Goal: Information Seeking & Learning: Find specific page/section

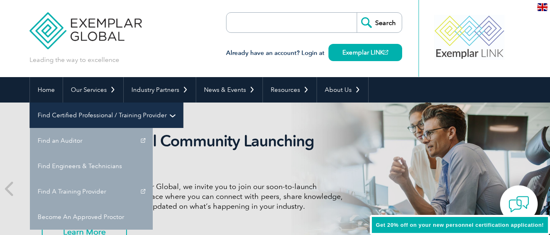
click at [183, 102] on link "Find Certified Professional / Training Provider" at bounding box center [106, 114] width 153 height 25
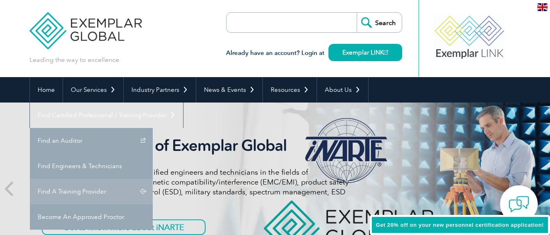
click at [153, 179] on link "Find A Training Provider" at bounding box center [91, 191] width 123 height 25
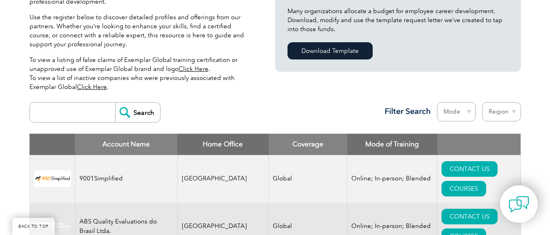
scroll to position [246, 0]
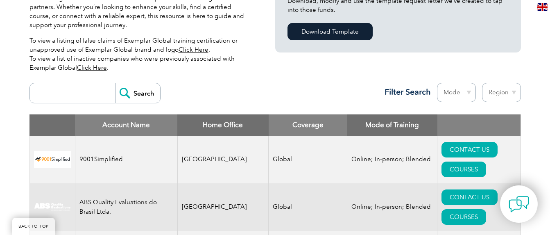
click at [85, 91] on input "search" at bounding box center [74, 93] width 81 height 20
type input "gitchia"
click at [137, 98] on input "Search" at bounding box center [137, 93] width 45 height 20
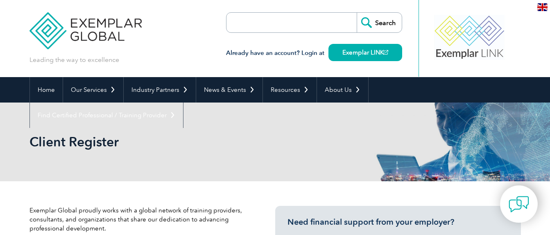
click at [242, 18] on input "search" at bounding box center [274, 23] width 86 height 20
click at [402, 131] on div "Client Register" at bounding box center [275, 141] width 492 height 79
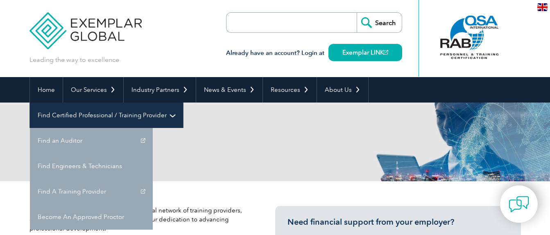
click at [183, 102] on link "Find Certified Professional / Training Provider" at bounding box center [106, 114] width 153 height 25
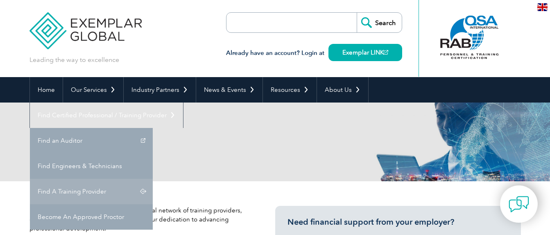
click at [153, 179] on link "Find A Training Provider" at bounding box center [91, 191] width 123 height 25
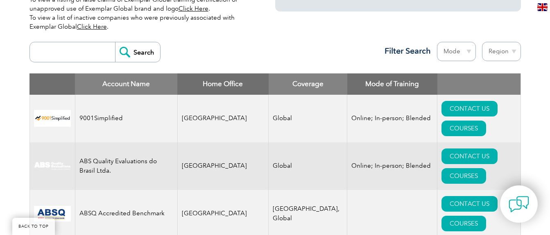
click at [53, 57] on input "search" at bounding box center [74, 52] width 81 height 20
type input "gitchia"
click at [134, 59] on input "Search" at bounding box center [137, 52] width 45 height 20
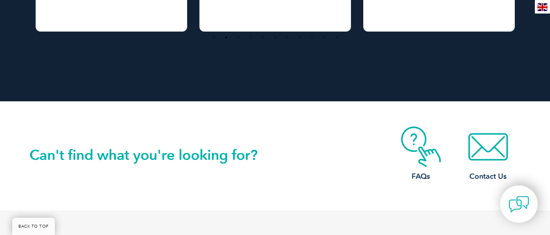
scroll to position [598, 0]
